Goal: Task Accomplishment & Management: Use online tool/utility

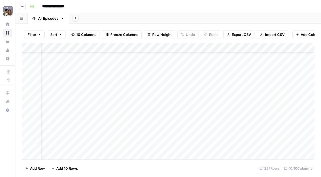
scroll to position [1958, 25]
click at [169, 113] on div "Add Column" at bounding box center [168, 101] width 293 height 117
click at [203, 112] on div "Add Column" at bounding box center [168, 101] width 293 height 117
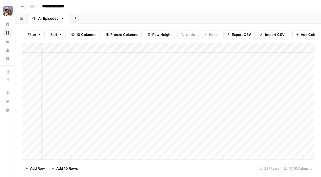
scroll to position [1970, 400]
click at [156, 100] on div "Add Column" at bounding box center [168, 101] width 293 height 117
type input "216"
click at [154, 90] on div "Add Column" at bounding box center [168, 101] width 293 height 117
type input "215"
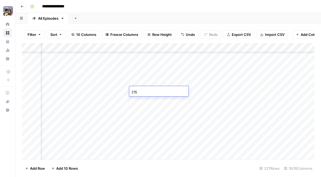
click at [157, 83] on div "Add Column" at bounding box center [168, 101] width 293 height 117
type input "214"
click at [164, 70] on div "Add Column" at bounding box center [168, 101] width 293 height 117
click at [134, 128] on div "Add Column" at bounding box center [168, 101] width 293 height 117
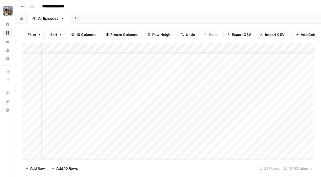
scroll to position [1915, 264]
type input "214"
click at [283, 137] on div "Add Column" at bounding box center [168, 101] width 293 height 117
type input "215"
click at [285, 144] on div "Add Column" at bounding box center [168, 101] width 293 height 117
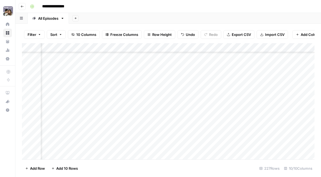
scroll to position [1915, 310]
type input "216"
click at [255, 126] on div "Add Column" at bounding box center [168, 101] width 293 height 117
type input "217"
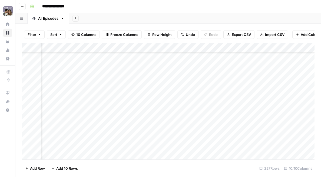
click at [194, 126] on div "Add Column" at bounding box center [168, 101] width 293 height 117
type input "214"
click at [232, 118] on div "Add Column" at bounding box center [168, 101] width 293 height 117
type input "215"
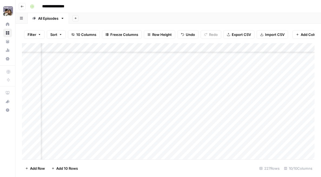
click at [237, 127] on div "Add Column" at bounding box center [168, 101] width 293 height 117
type input "216"
click at [233, 134] on div "Add Column" at bounding box center [168, 101] width 293 height 117
type input "217"
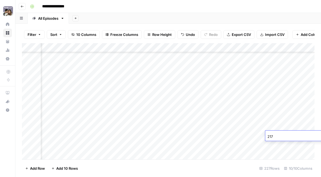
scroll to position [1944, 356]
click at [246, 135] on div "Add Column" at bounding box center [168, 101] width 293 height 117
click at [191, 130] on div "Add Column" at bounding box center [168, 101] width 293 height 117
type input "218"
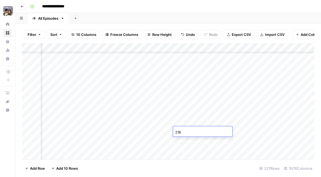
click at [235, 132] on div "Add Column" at bounding box center [168, 101] width 293 height 117
click at [195, 140] on div "Add Column" at bounding box center [168, 101] width 293 height 117
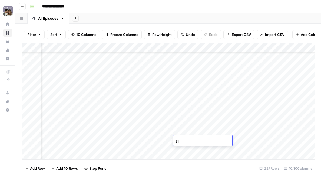
type input "219"
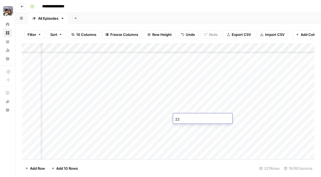
type input "220"
click at [204, 130] on div "Add Column" at bounding box center [168, 101] width 293 height 117
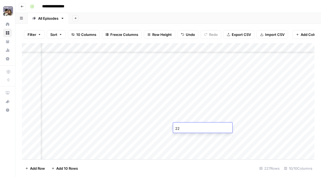
type input "221"
click at [189, 138] on div "Add Column" at bounding box center [168, 101] width 293 height 117
type input "222"
click at [185, 147] on div "Add Column" at bounding box center [168, 101] width 293 height 117
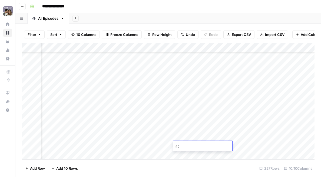
type input "223"
click at [154, 147] on div "Add Column" at bounding box center [168, 101] width 293 height 117
click at [290, 110] on div "Add Column" at bounding box center [168, 101] width 293 height 117
click at [271, 118] on div "Add Column" at bounding box center [168, 101] width 293 height 117
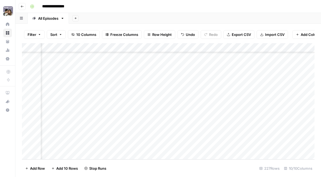
click at [283, 127] on div "Add Column" at bounding box center [168, 101] width 293 height 117
click at [287, 138] on div "Add Column" at bounding box center [168, 101] width 293 height 117
click at [287, 144] on div "Add Column" at bounding box center [168, 101] width 293 height 117
click at [156, 110] on div "Add Column" at bounding box center [168, 101] width 293 height 117
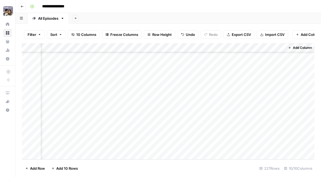
scroll to position [1989, 479]
click at [156, 110] on div "Add Column" at bounding box center [168, 101] width 293 height 117
click at [214, 109] on div "Add Column" at bounding box center [168, 101] width 293 height 117
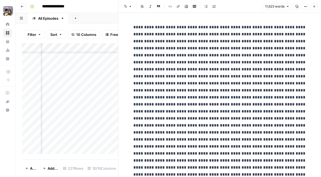
click at [296, 6] on icon "button" at bounding box center [297, 6] width 3 height 3
click at [87, 92] on div "Add Column" at bounding box center [70, 98] width 96 height 111
click at [81, 111] on div "Add Column" at bounding box center [70, 98] width 96 height 111
click at [81, 119] on div "Add Column" at bounding box center [70, 98] width 96 height 111
click at [316, 7] on icon "button" at bounding box center [314, 6] width 3 height 3
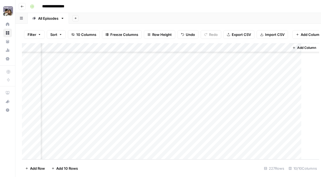
scroll to position [1989, 472]
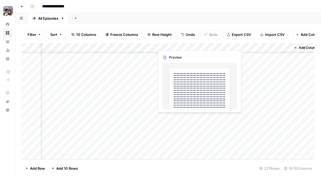
click at [193, 118] on div "Add Column" at bounding box center [168, 101] width 293 height 117
click at [205, 103] on div "Add Column" at bounding box center [168, 101] width 293 height 117
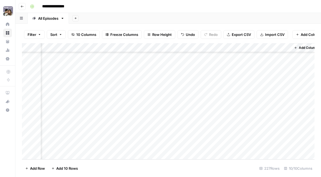
click at [147, 110] on div "Add Column" at bounding box center [168, 101] width 293 height 117
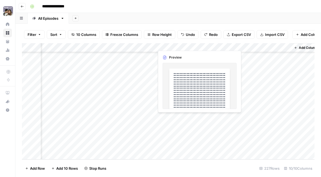
click at [186, 120] on div "Add Column" at bounding box center [168, 101] width 293 height 117
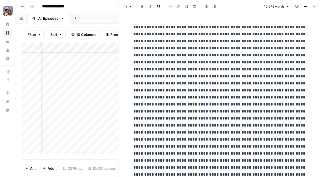
click at [296, 4] on button "Copy" at bounding box center [296, 6] width 7 height 7
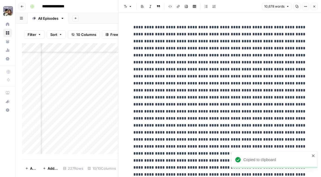
click at [82, 114] on div "Add Column" at bounding box center [70, 98] width 96 height 111
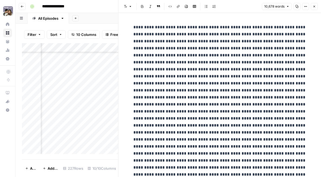
click at [313, 5] on icon "button" at bounding box center [314, 6] width 3 height 3
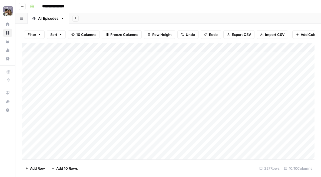
click at [149, 105] on div "Add Column" at bounding box center [168, 101] width 293 height 117
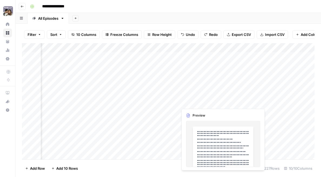
click at [195, 100] on div "Add Column" at bounding box center [168, 101] width 293 height 117
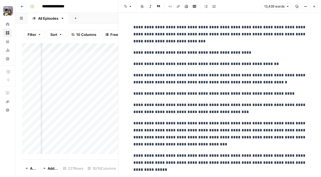
click at [296, 5] on icon "button" at bounding box center [296, 6] width 3 height 3
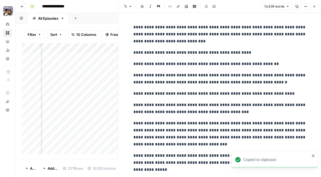
click at [76, 85] on div "Add Column" at bounding box center [70, 98] width 96 height 111
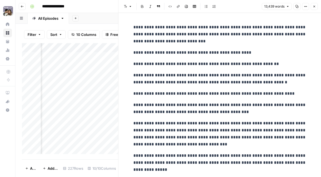
scroll to position [0, 167]
click at [315, 8] on icon "button" at bounding box center [314, 6] width 3 height 3
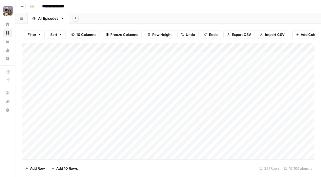
click at [95, 16] on div "Add Sheet" at bounding box center [195, 18] width 252 height 11
click at [153, 117] on div "Add Column" at bounding box center [168, 101] width 293 height 117
click at [169, 118] on div "Add Column" at bounding box center [168, 101] width 293 height 117
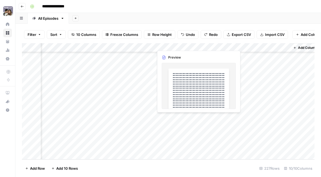
click at [169, 118] on div "Add Column" at bounding box center [168, 101] width 293 height 117
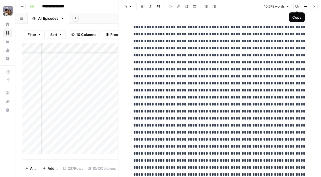
click at [299, 7] on button "Copy" at bounding box center [296, 6] width 7 height 7
